Goal: Check status: Check status

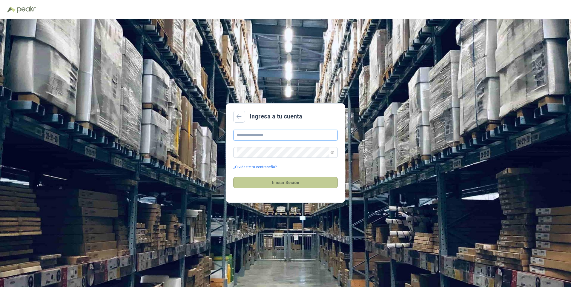
type input "**********"
click at [272, 184] on button "Iniciar Sesión" at bounding box center [285, 182] width 105 height 11
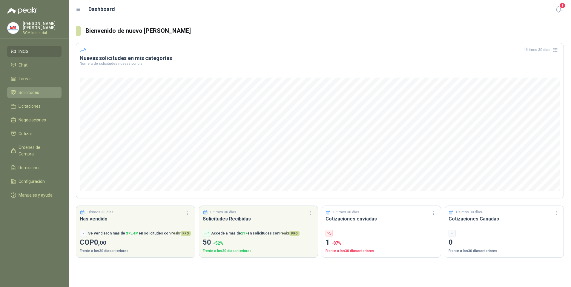
click at [27, 89] on span "Solicitudes" at bounding box center [29, 92] width 21 height 7
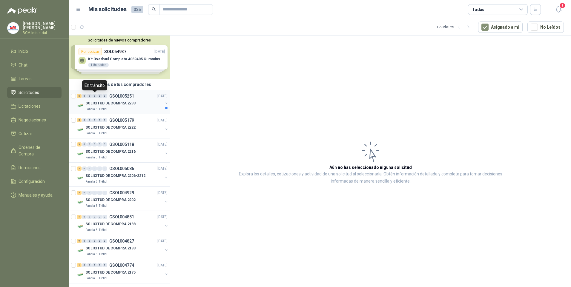
click at [95, 97] on div "0" at bounding box center [94, 96] width 4 height 4
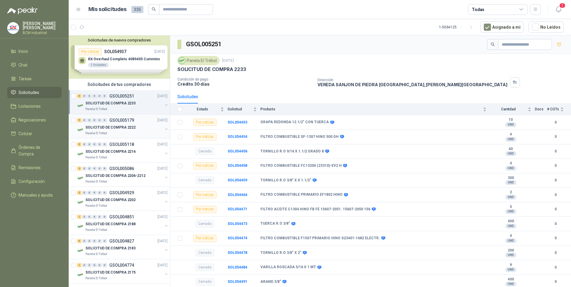
click at [131, 123] on div "5 0 0 0 0 0 GSOL005179 [DATE]" at bounding box center [123, 120] width 92 height 7
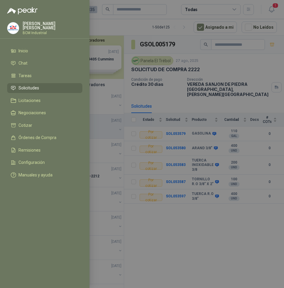
drag, startPoint x: 139, startPoint y: 235, endPoint x: 135, endPoint y: 225, distance: 10.5
click at [139, 235] on div at bounding box center [142, 144] width 284 height 288
